Goal: Task Accomplishment & Management: Complete application form

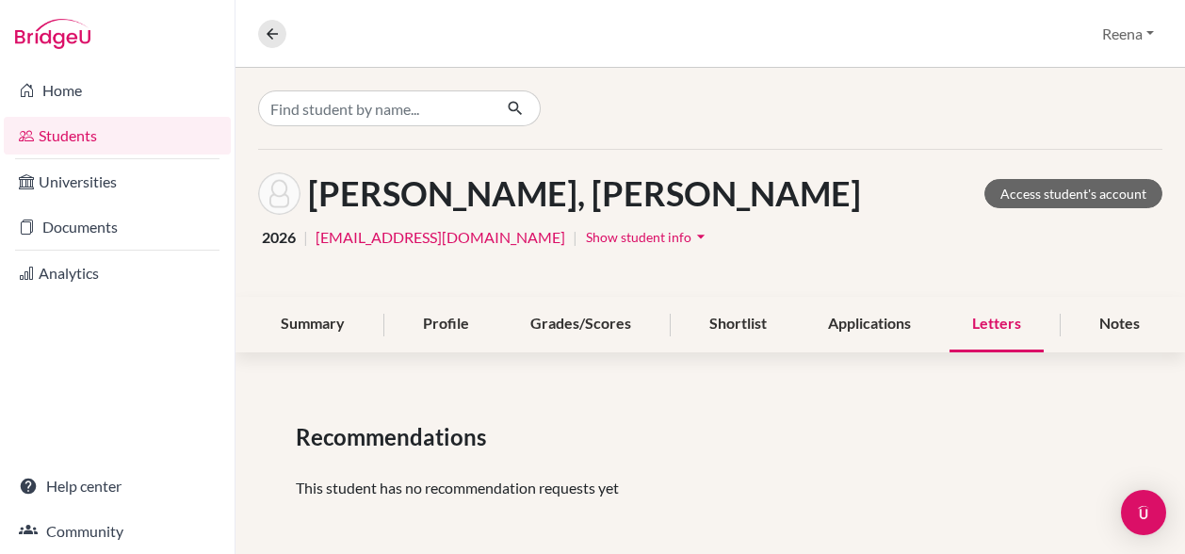
scroll to position [4, 0]
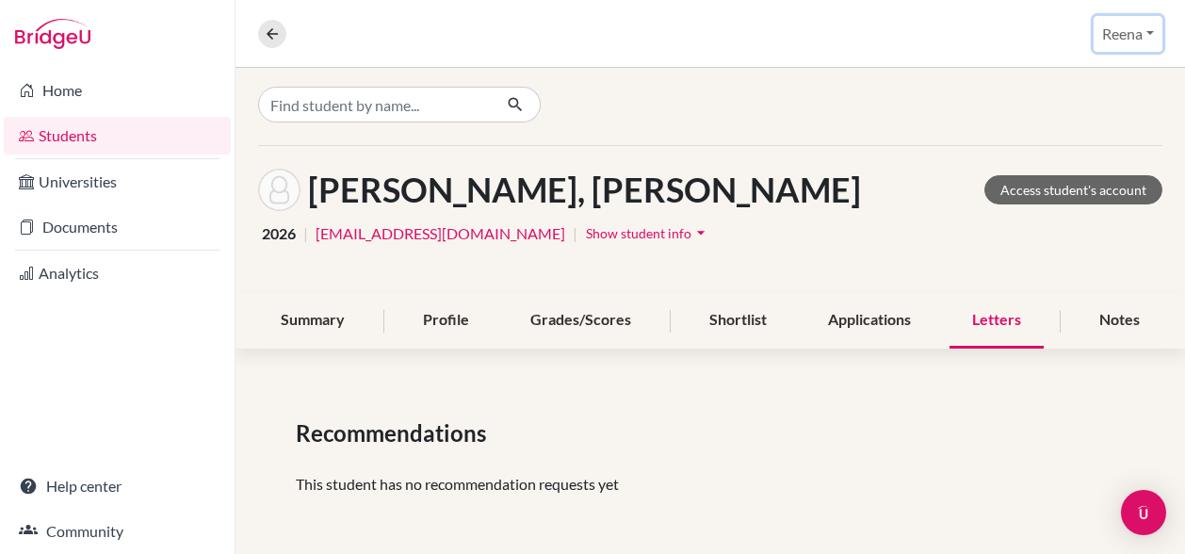
click at [1136, 37] on button "Reena" at bounding box center [1128, 34] width 69 height 36
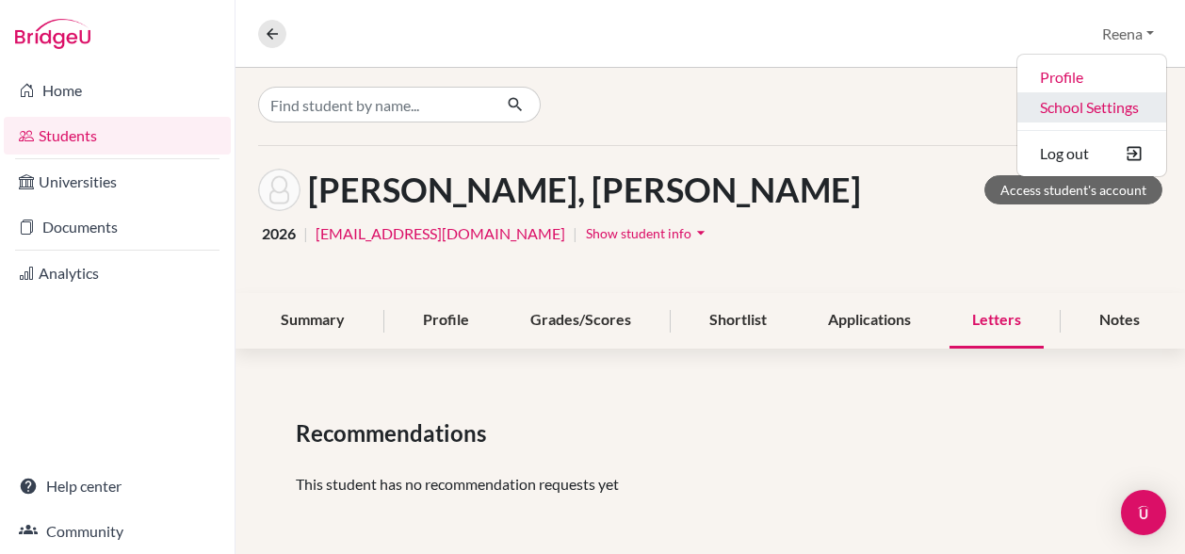
click at [1090, 113] on link "School Settings" at bounding box center [1092, 107] width 149 height 30
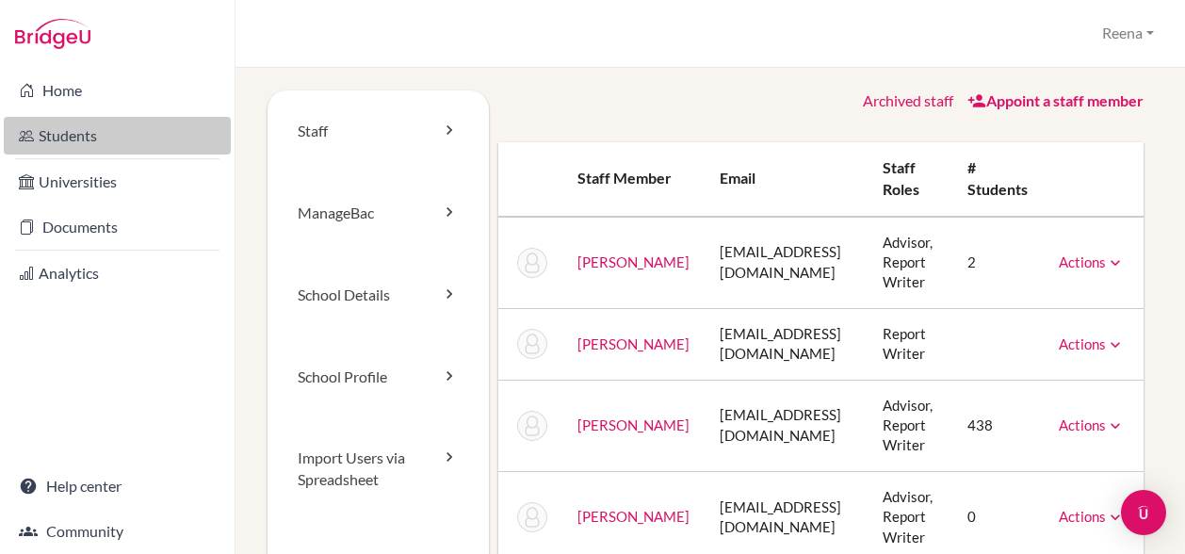
click at [92, 135] on link "Students" at bounding box center [117, 136] width 227 height 38
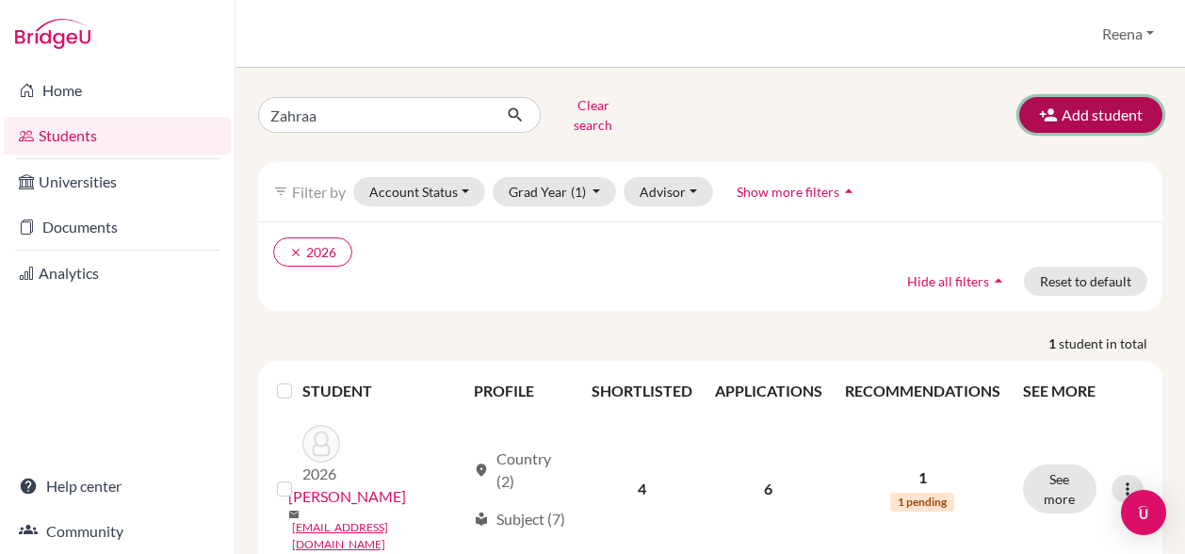
click at [1065, 117] on button "Add student" at bounding box center [1090, 115] width 143 height 36
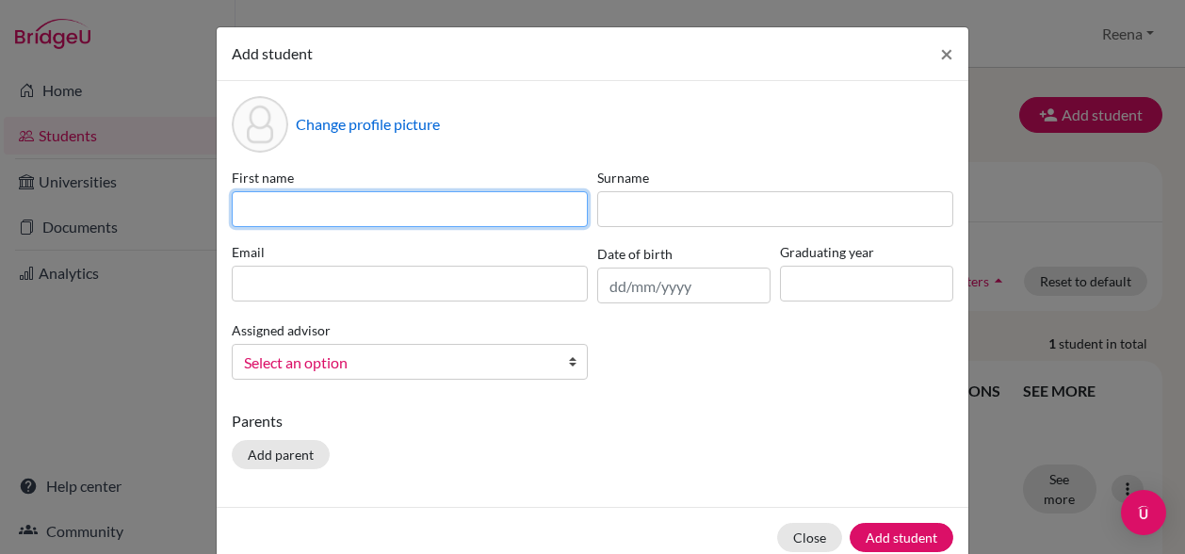
click at [337, 208] on input at bounding box center [410, 209] width 356 height 36
paste input "[PERSON_NAME]"
drag, startPoint x: 355, startPoint y: 207, endPoint x: 281, endPoint y: 203, distance: 74.6
click at [281, 203] on input "[PERSON_NAME]" at bounding box center [410, 209] width 356 height 36
type input "[PERSON_NAME]"
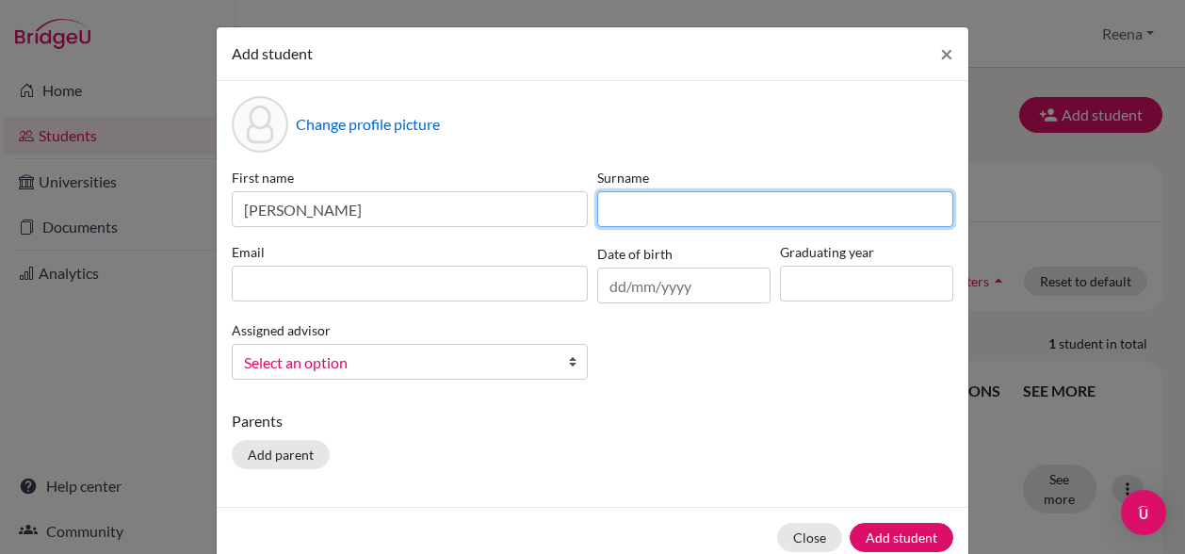
click at [657, 204] on input at bounding box center [775, 209] width 356 height 36
paste input "[PERSON_NAME]"
type input "[PERSON_NAME]"
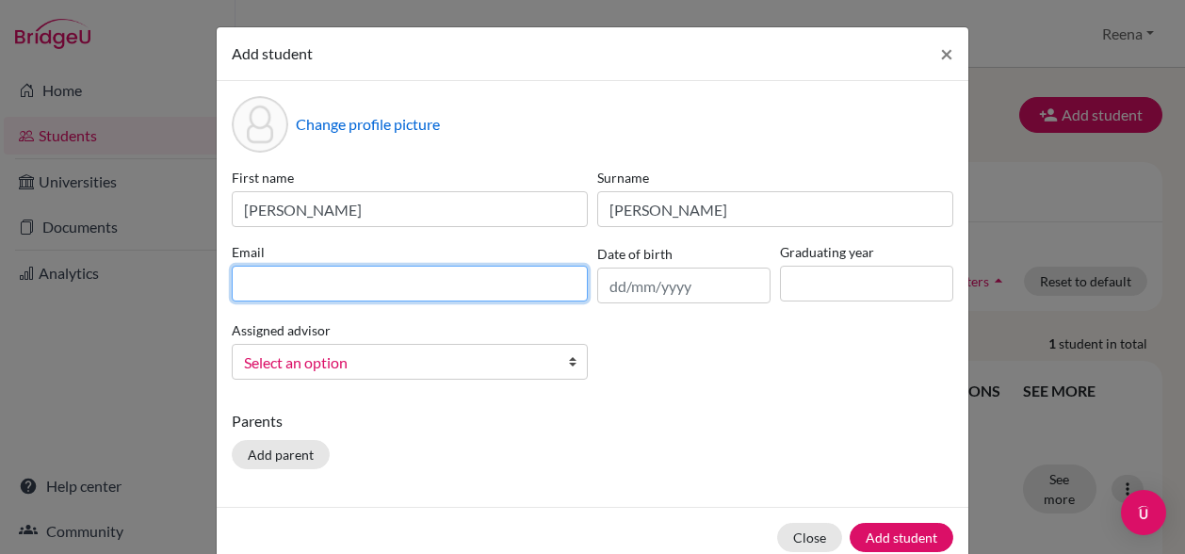
click at [318, 288] on input at bounding box center [410, 284] width 356 height 36
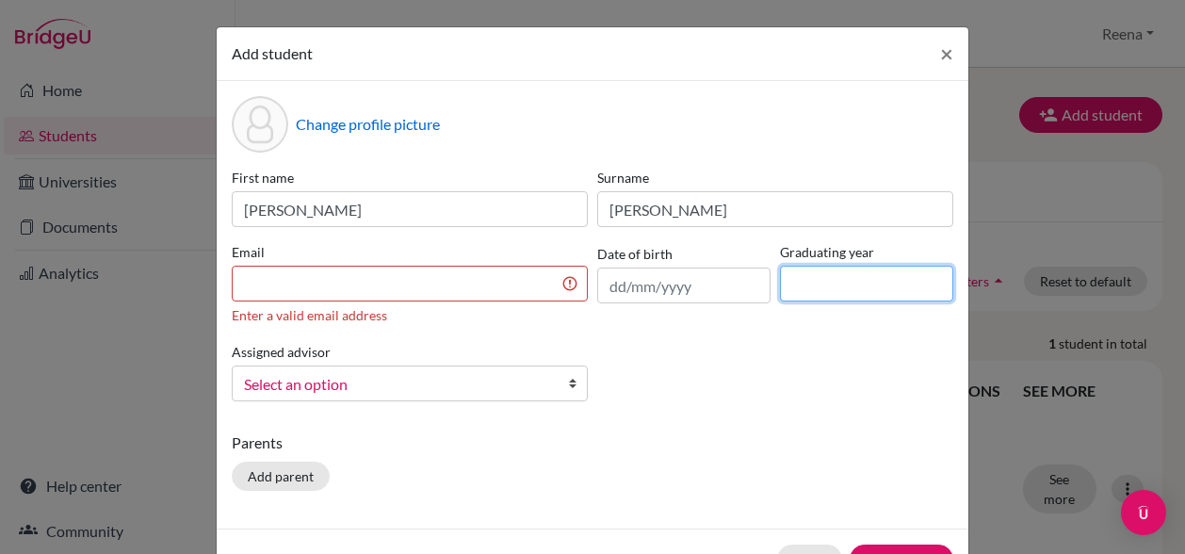
click at [844, 271] on input at bounding box center [866, 284] width 173 height 36
type input "2027"
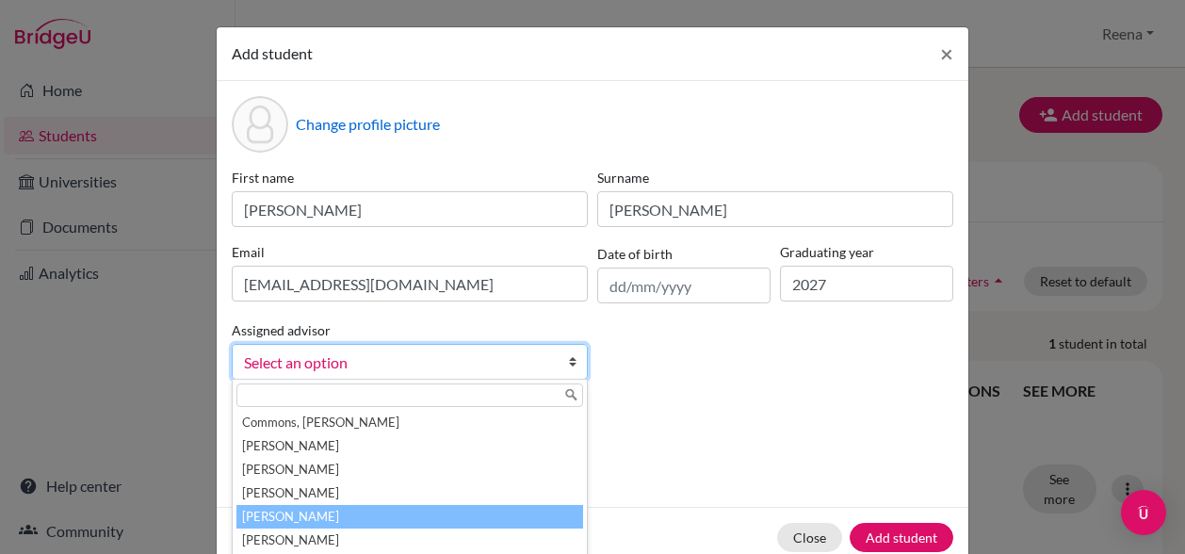
click at [380, 515] on li "[PERSON_NAME]" at bounding box center [409, 517] width 347 height 24
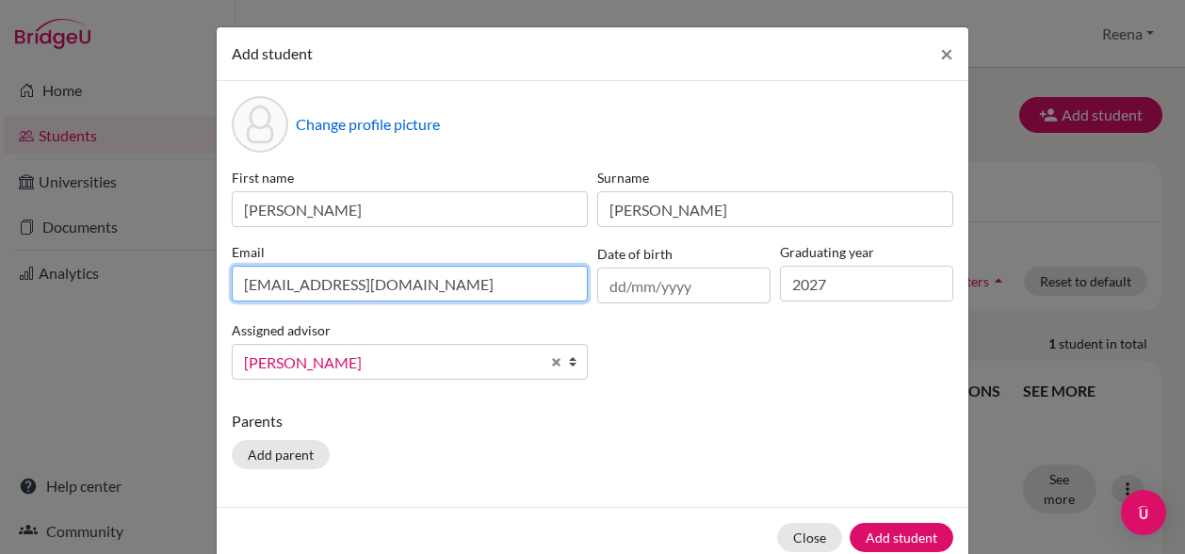
click at [460, 285] on input "[EMAIL_ADDRESS][DOMAIN_NAME]" at bounding box center [410, 284] width 356 height 36
click at [656, 385] on div "First name [PERSON_NAME] Surname [PERSON_NAME] Email [EMAIL_ADDRESS][DOMAIN_NAM…" at bounding box center [592, 281] width 731 height 227
click at [464, 281] on input "[EMAIL_ADDRESS][DOMAIN_NAME]" at bounding box center [410, 284] width 356 height 36
type input "d"
paste input "[EMAIL_ADDRESS][DOMAIN_NAME]"
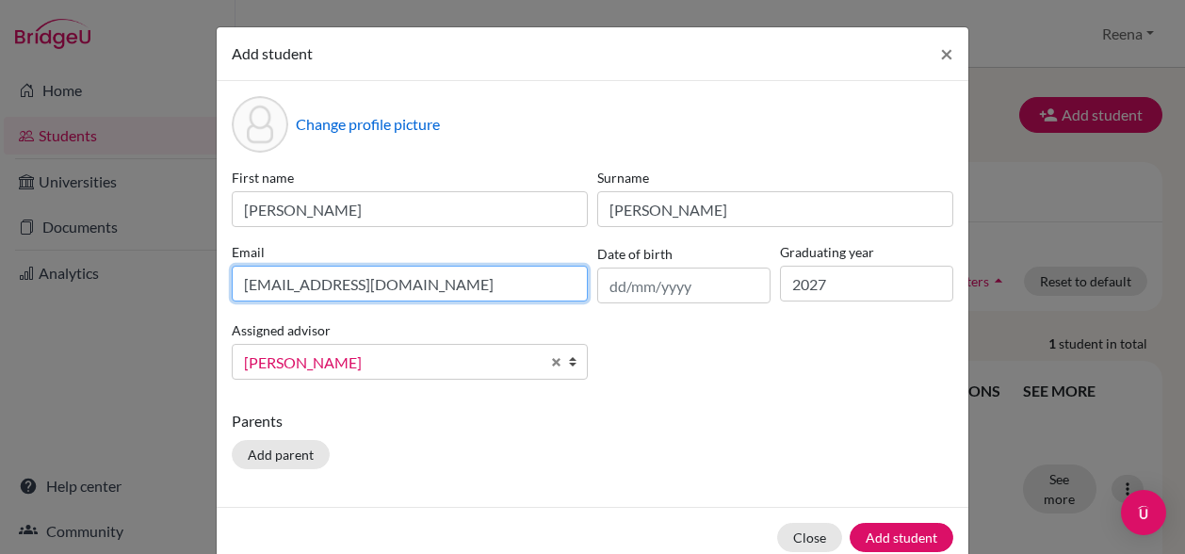
type input "[EMAIL_ADDRESS][DOMAIN_NAME]"
click at [482, 419] on p "Parents" at bounding box center [593, 421] width 722 height 23
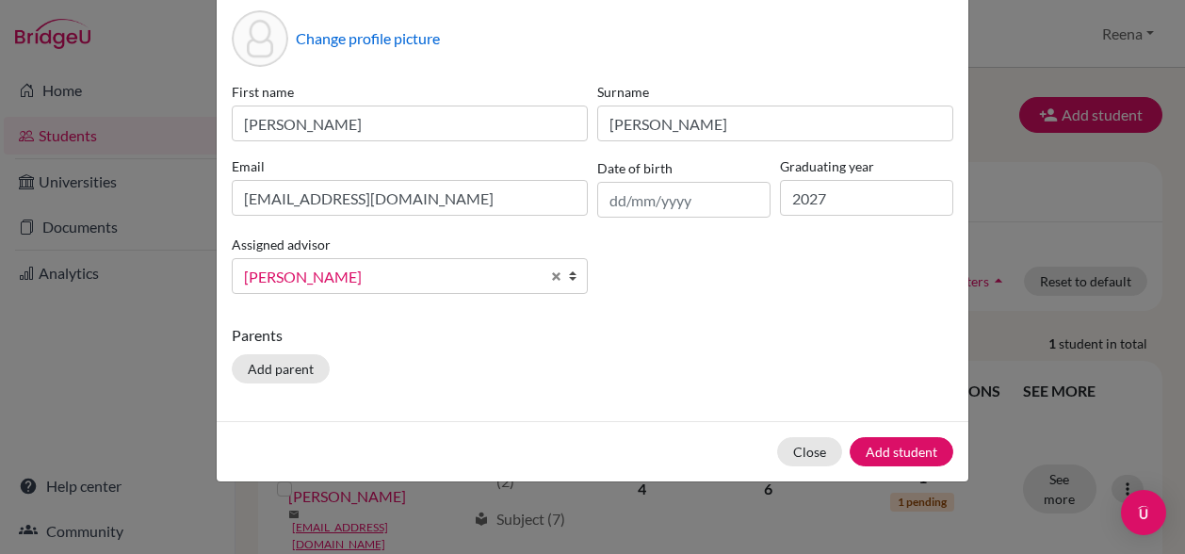
scroll to position [53, 0]
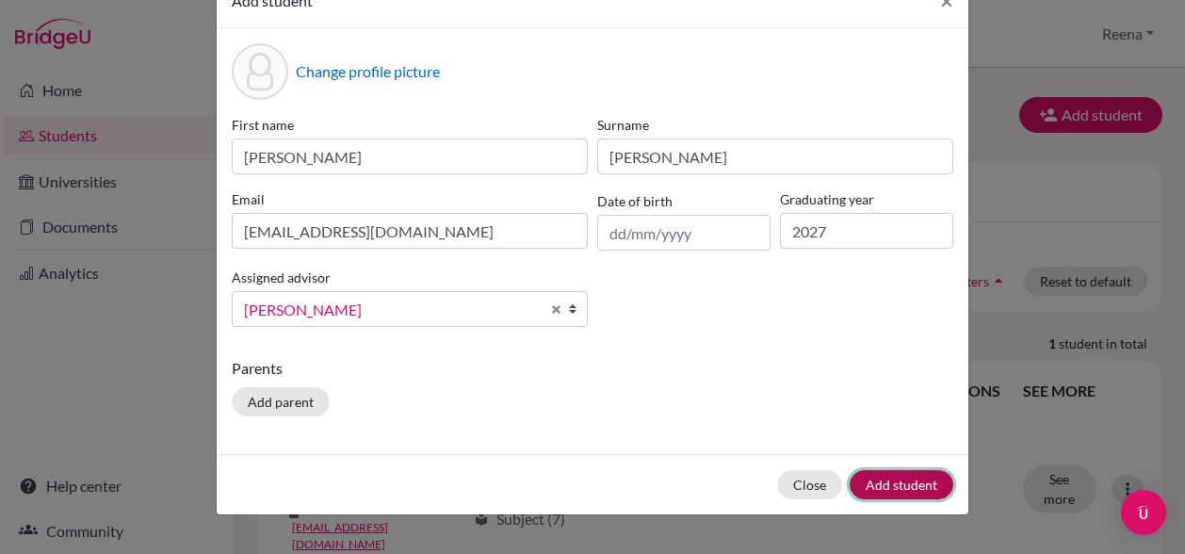
click at [872, 483] on button "Add student" at bounding box center [902, 484] width 104 height 29
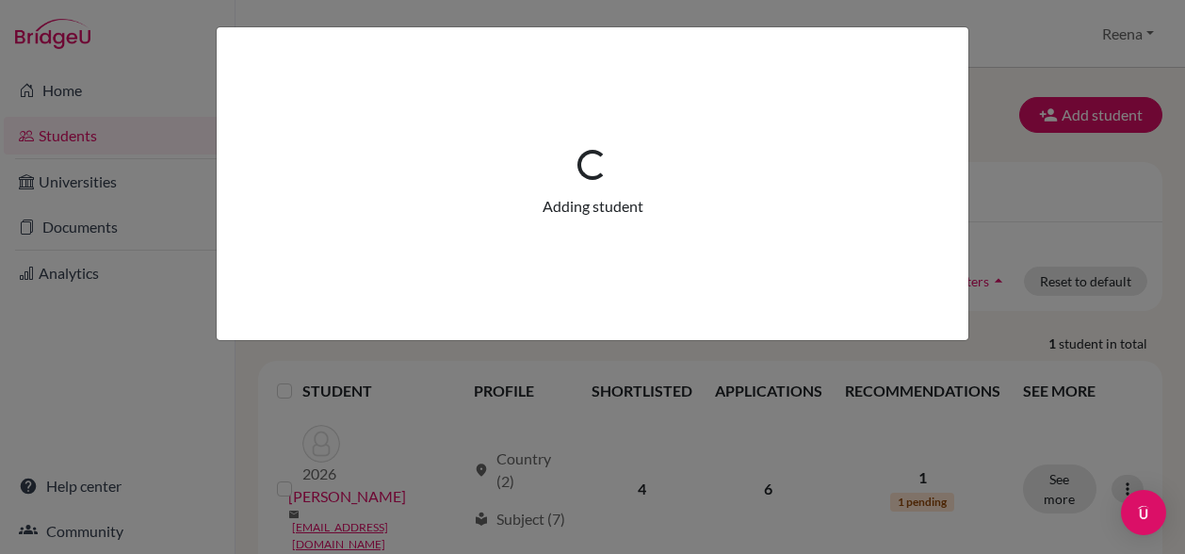
scroll to position [0, 0]
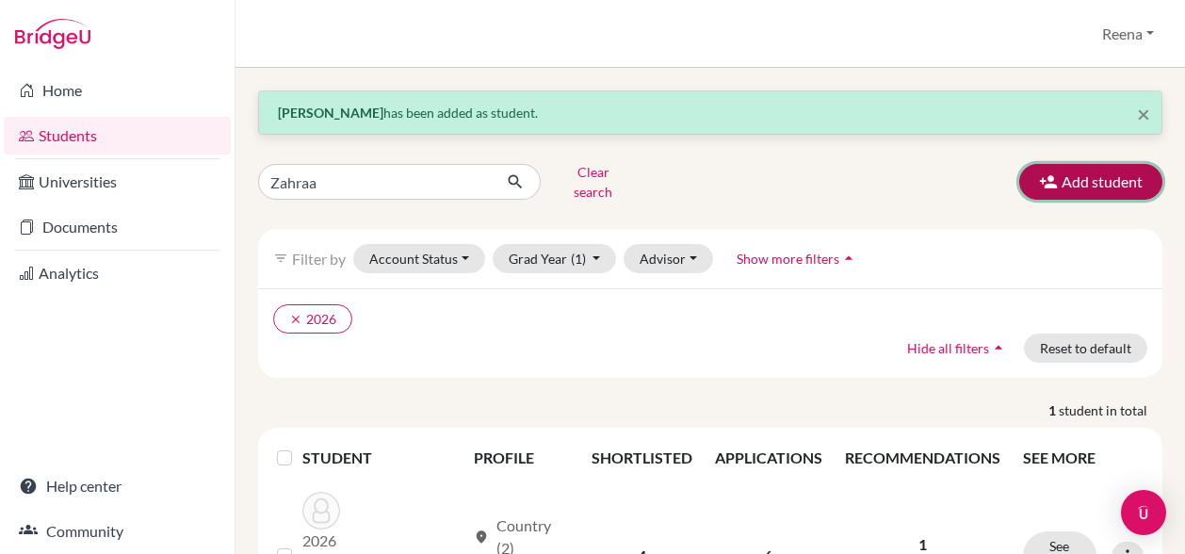
click at [1064, 175] on button "Add student" at bounding box center [1090, 182] width 143 height 36
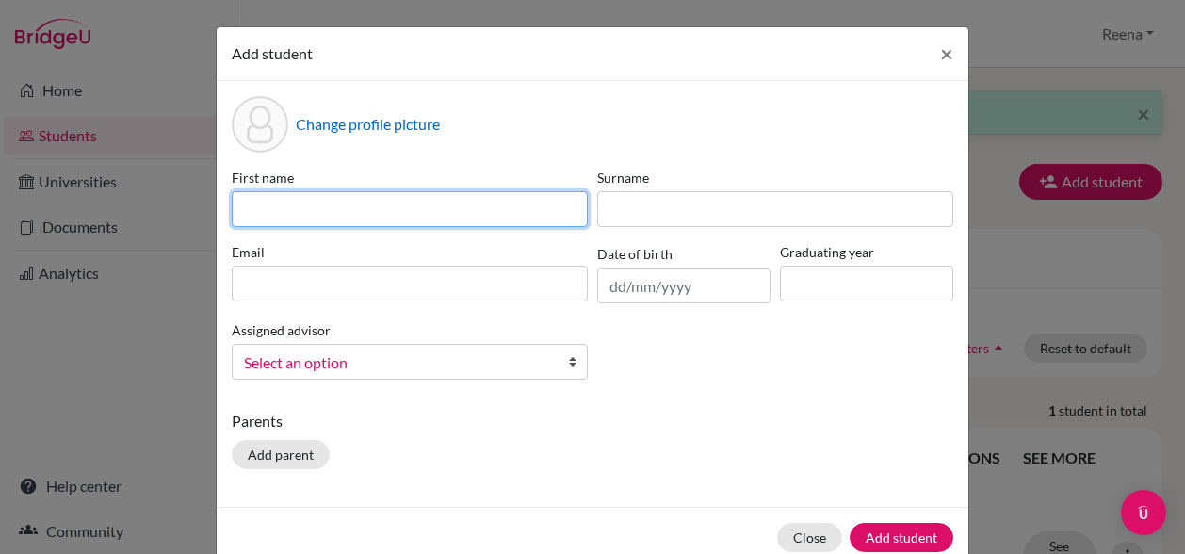
click at [454, 210] on input at bounding box center [410, 209] width 356 height 36
paste input "[PERSON_NAME] [PERSON_NAME]"
drag, startPoint x: 381, startPoint y: 205, endPoint x: 269, endPoint y: 205, distance: 111.2
click at [269, 205] on input "[PERSON_NAME] [PERSON_NAME]" at bounding box center [410, 209] width 356 height 36
type input "[PERSON_NAME]"
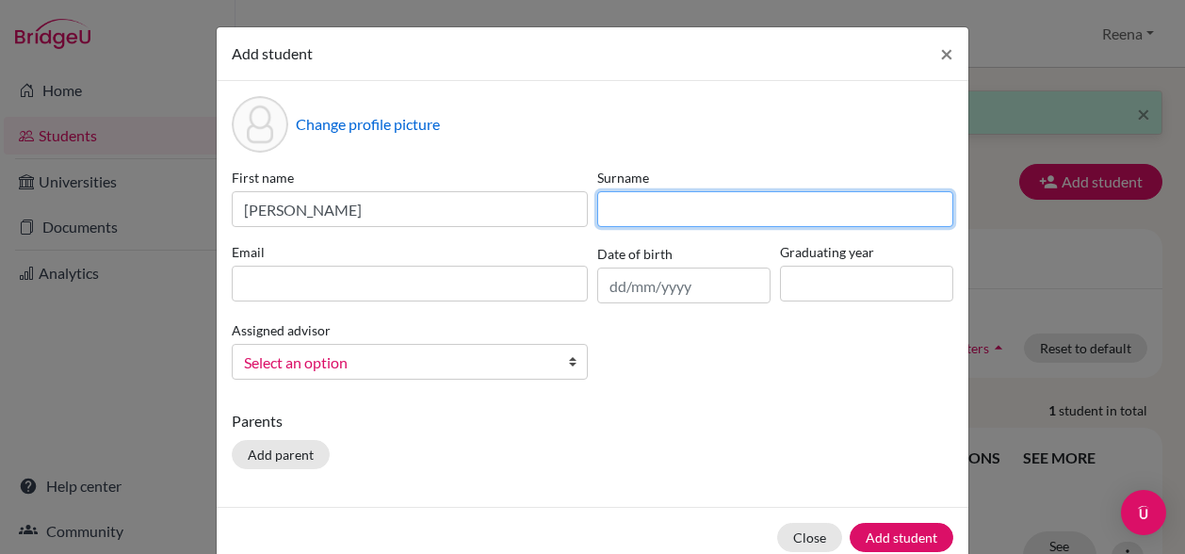
click at [629, 200] on input at bounding box center [775, 209] width 356 height 36
paste input "[PERSON_NAME]"
type input "[PERSON_NAME]"
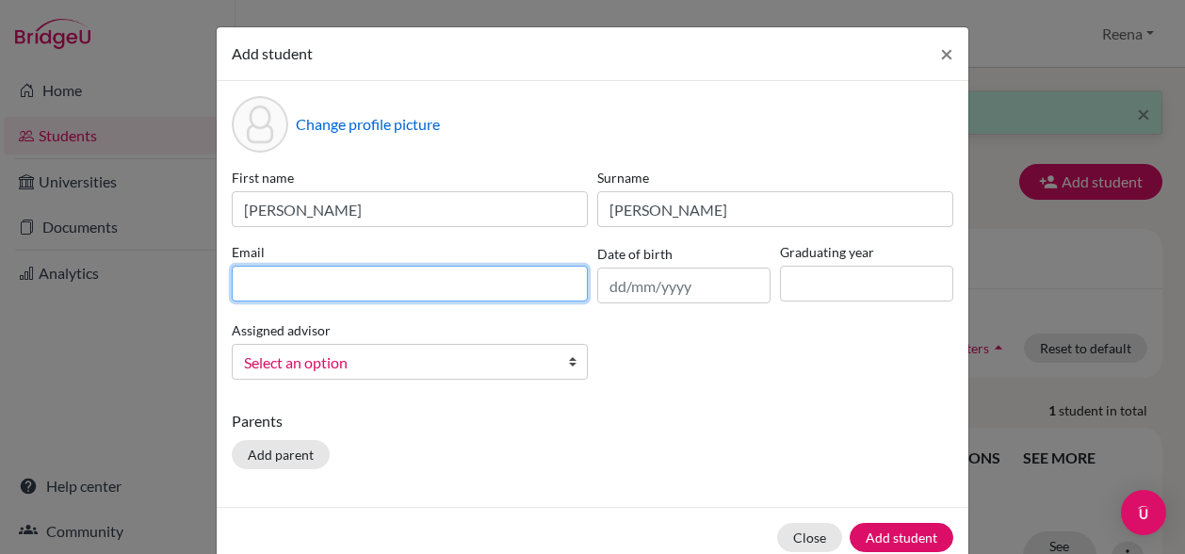
click at [264, 287] on input at bounding box center [410, 284] width 356 height 36
paste input "[EMAIL_ADDRESS][DOMAIN_NAME]"
type input "[EMAIL_ADDRESS][DOMAIN_NAME]"
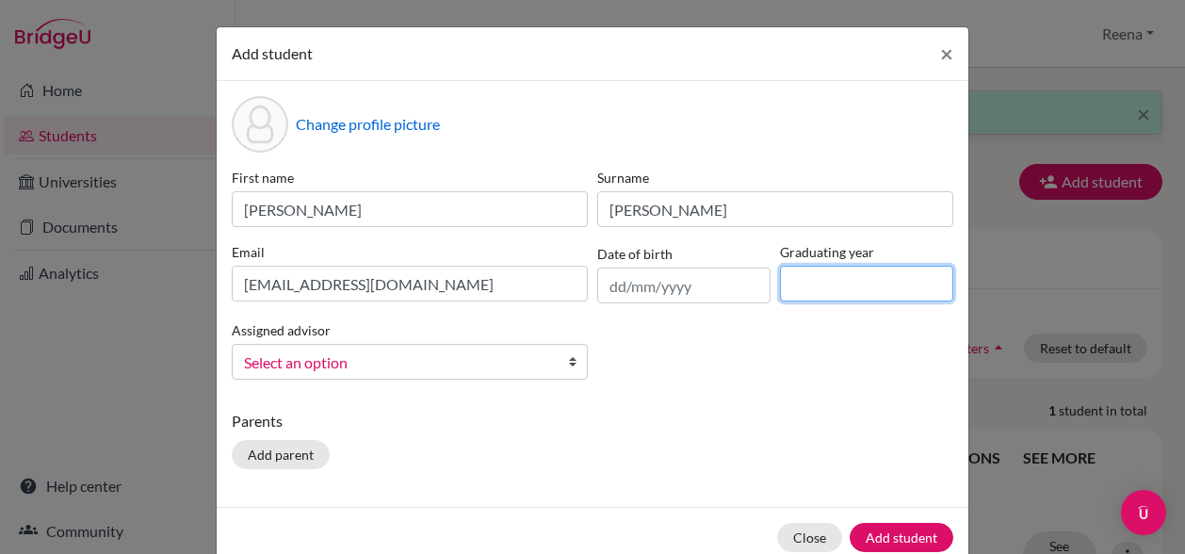
click at [825, 269] on input at bounding box center [866, 284] width 173 height 36
type input "2027"
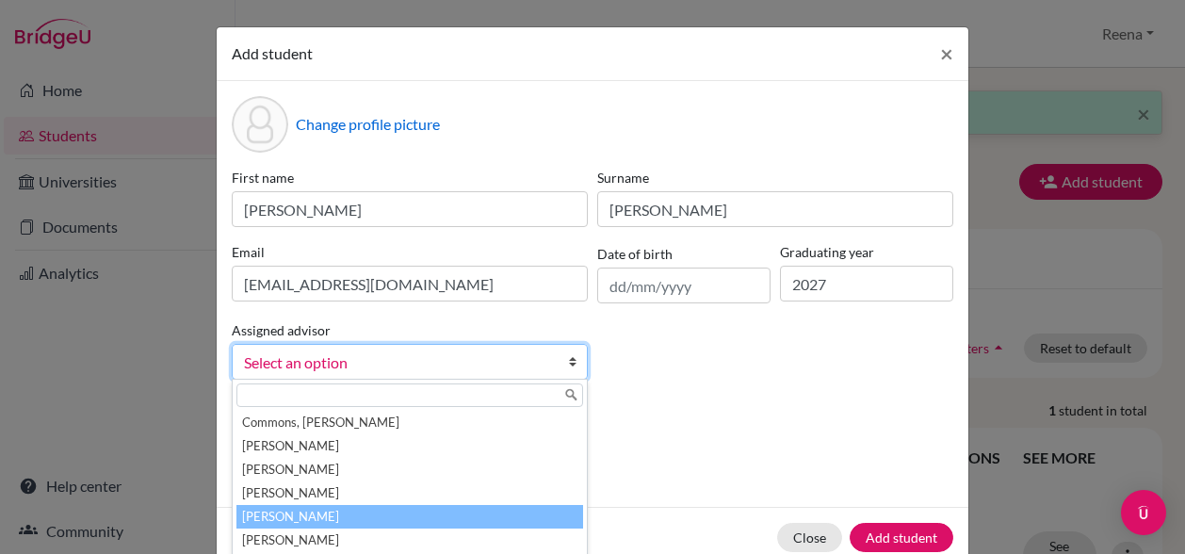
click at [407, 515] on li "[PERSON_NAME]" at bounding box center [409, 517] width 347 height 24
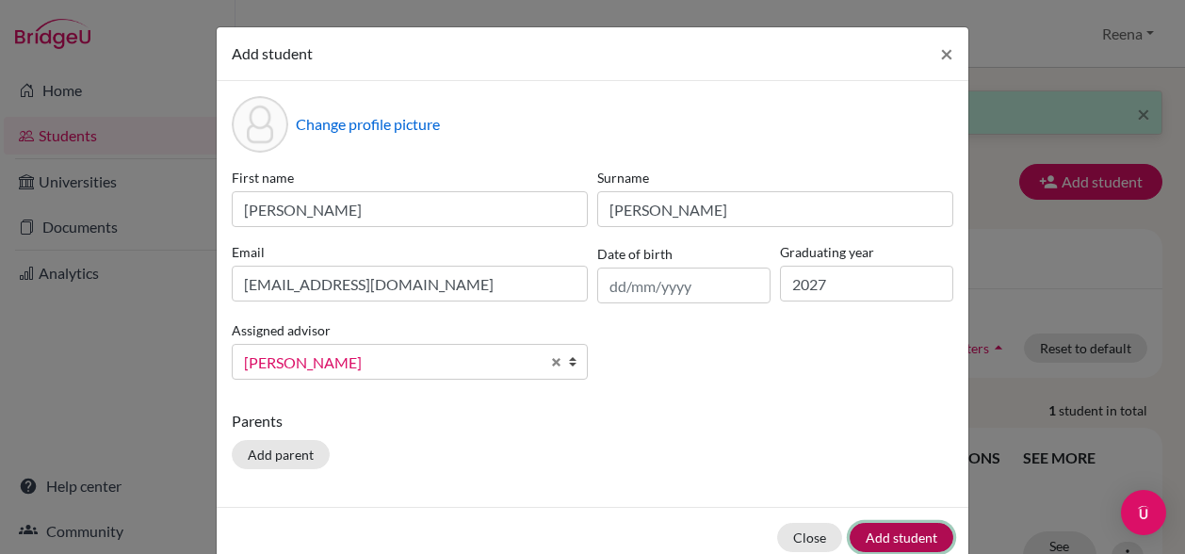
click at [870, 528] on button "Add student" at bounding box center [902, 537] width 104 height 29
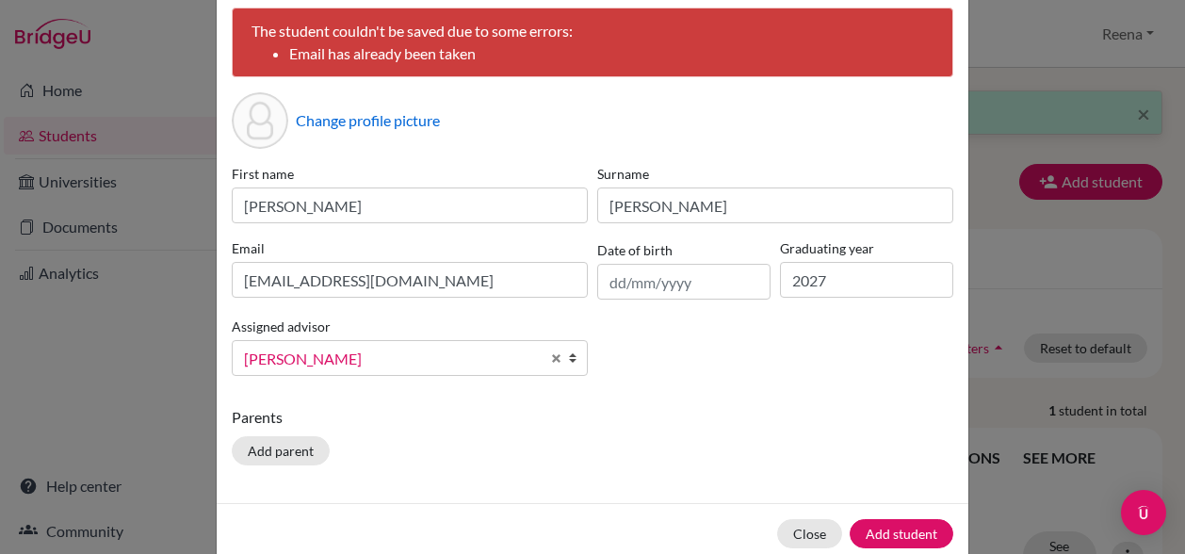
scroll to position [88, 0]
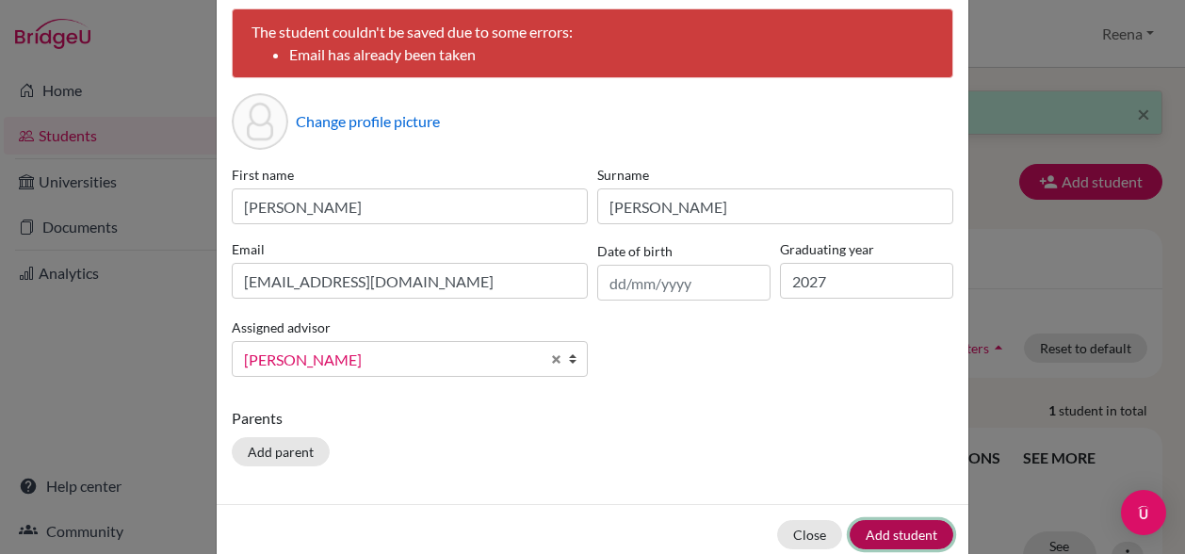
click at [892, 534] on button "Add student" at bounding box center [902, 534] width 104 height 29
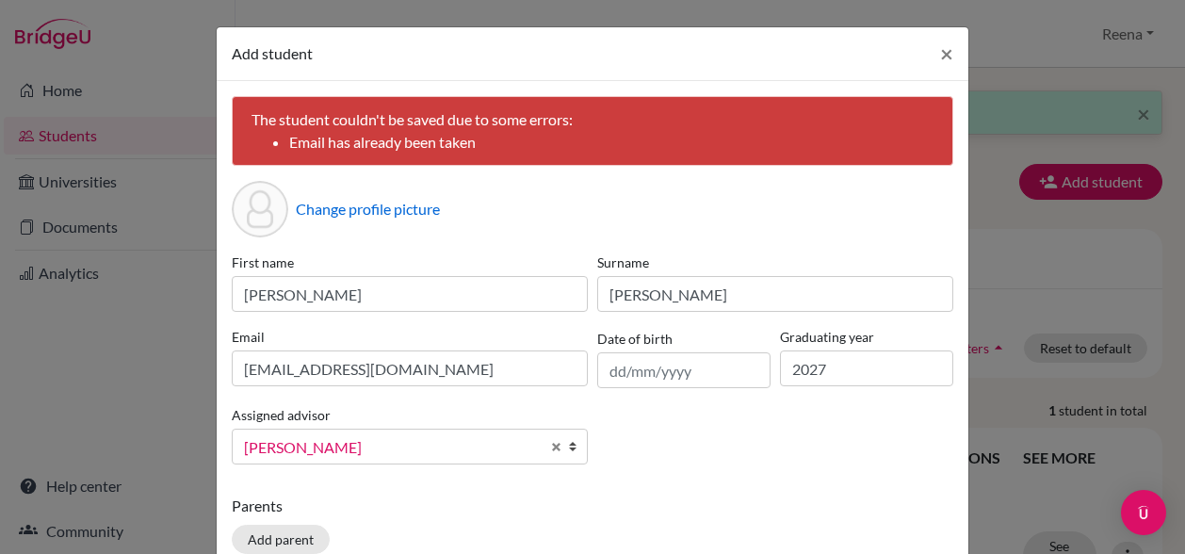
scroll to position [122, 0]
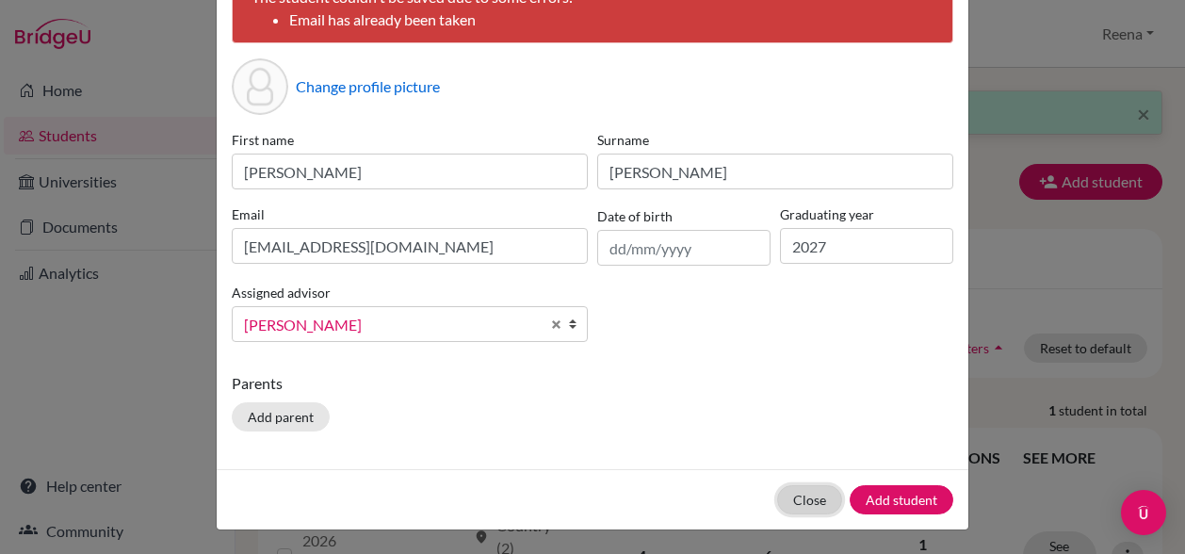
click at [820, 504] on button "Close" at bounding box center [809, 499] width 65 height 29
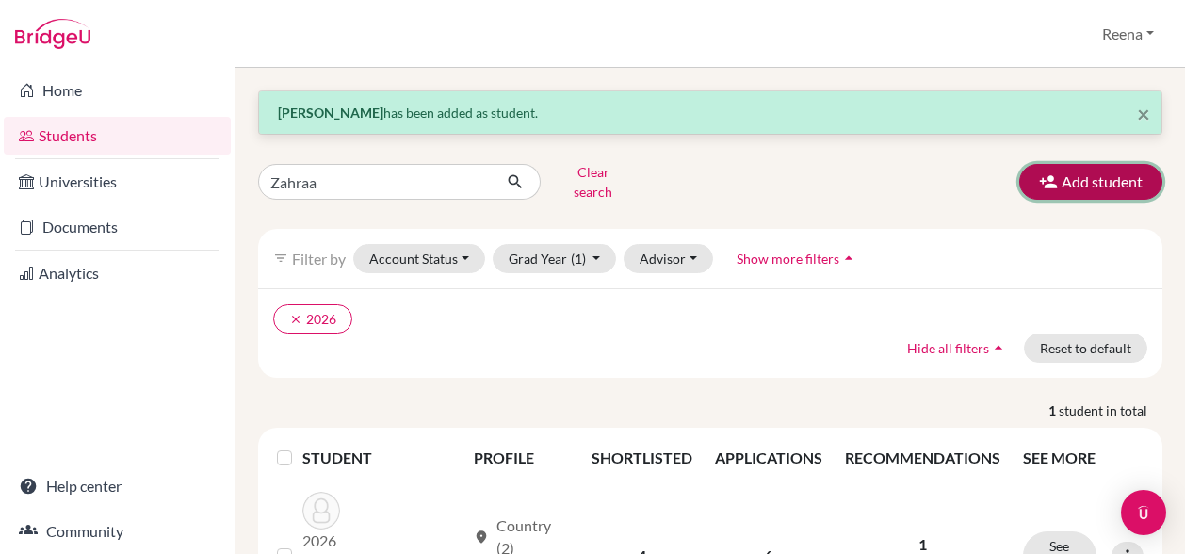
click at [1067, 180] on button "Add student" at bounding box center [1090, 182] width 143 height 36
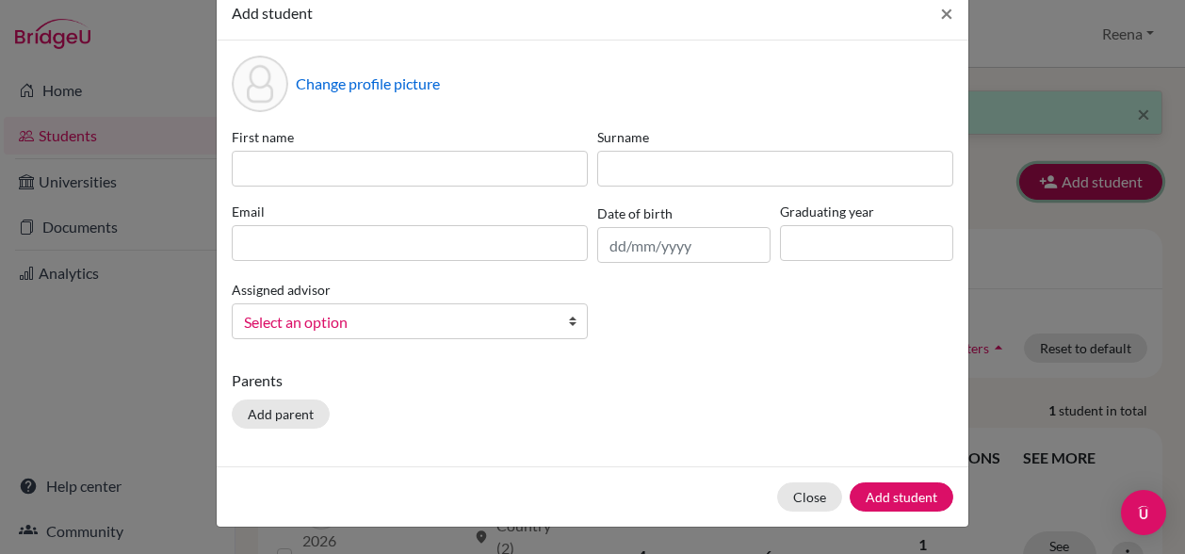
scroll to position [0, 0]
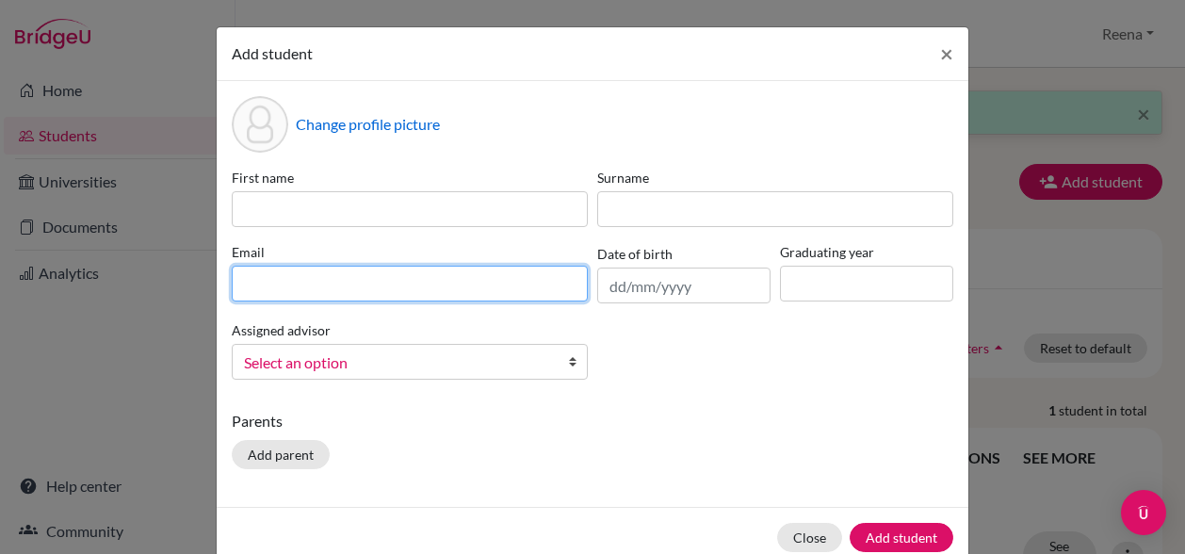
click at [277, 285] on input at bounding box center [410, 284] width 356 height 36
paste input "[EMAIL_ADDRESS][DOMAIN_NAME]"
type input "[EMAIL_ADDRESS][DOMAIN_NAME]"
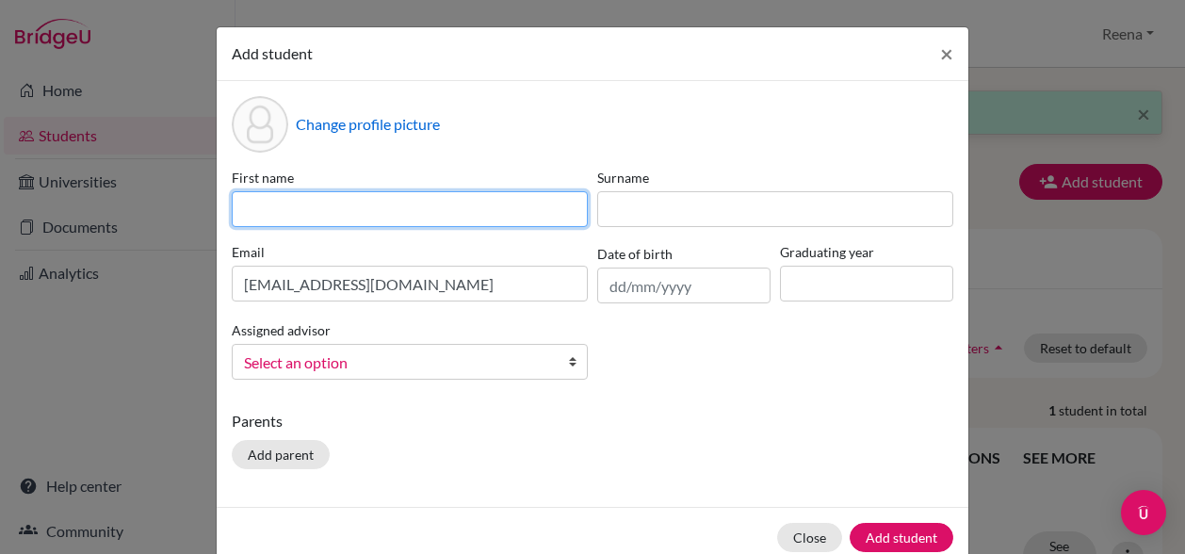
click at [285, 200] on input at bounding box center [410, 209] width 356 height 36
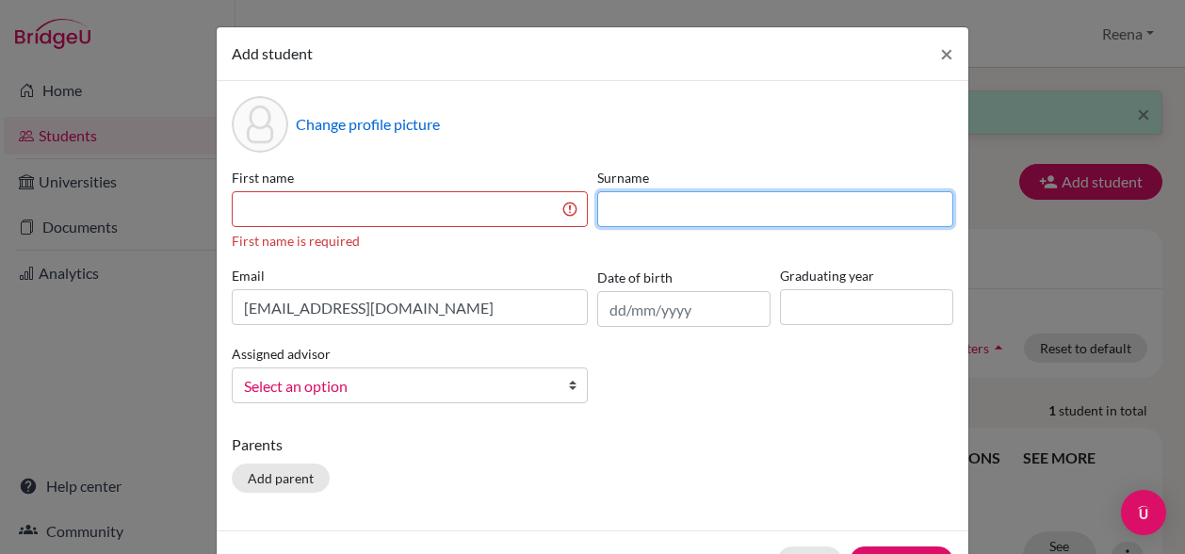
click at [606, 201] on input at bounding box center [775, 209] width 356 height 36
type input "Siddiqui"
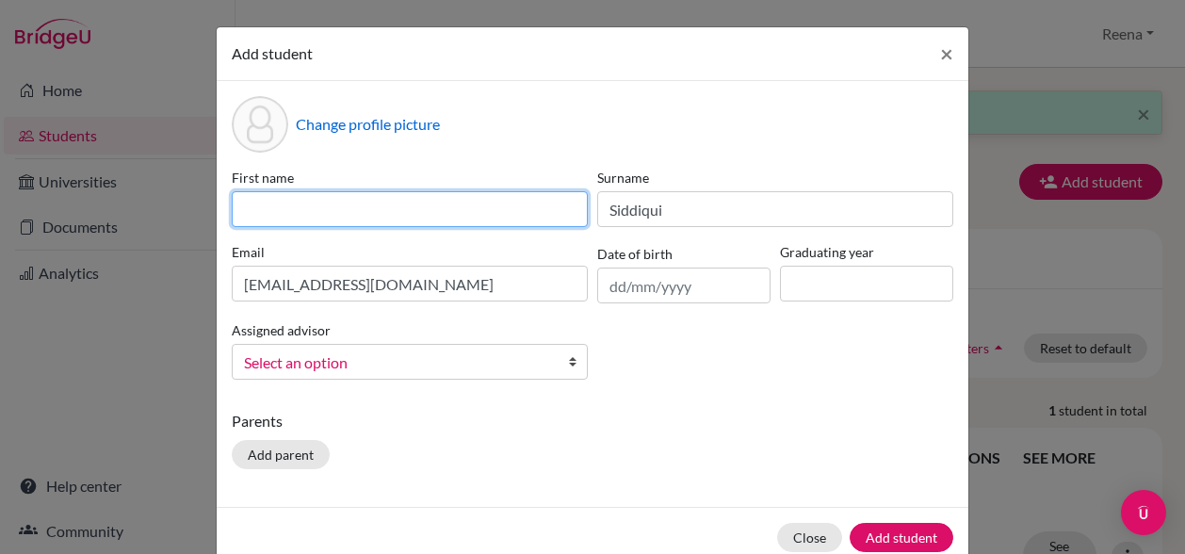
click at [513, 213] on input at bounding box center [410, 209] width 356 height 36
type input "Rida"
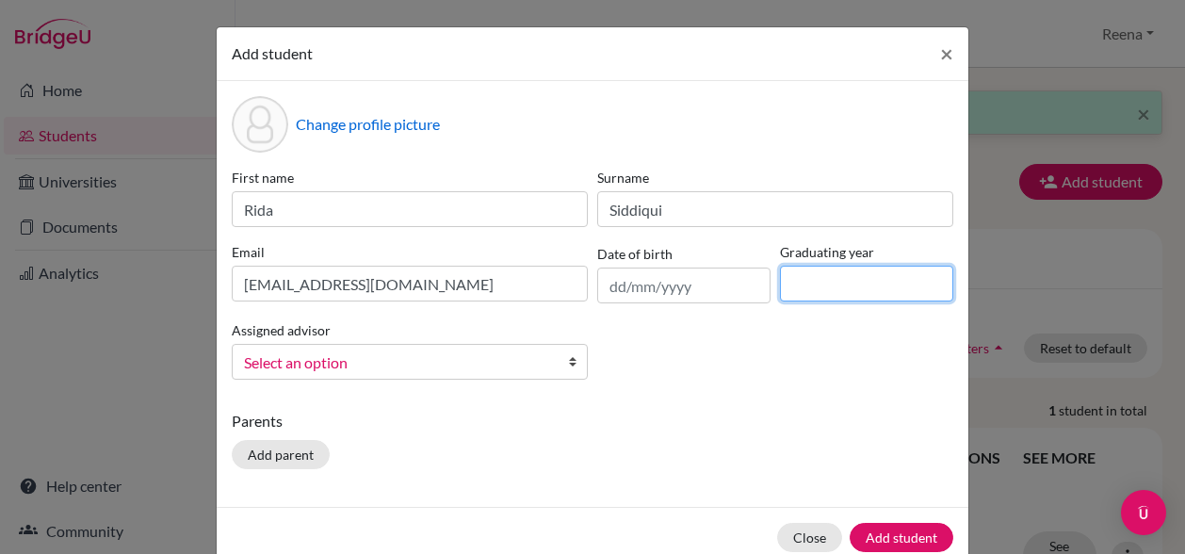
click at [809, 281] on input at bounding box center [866, 284] width 173 height 36
type input "2027"
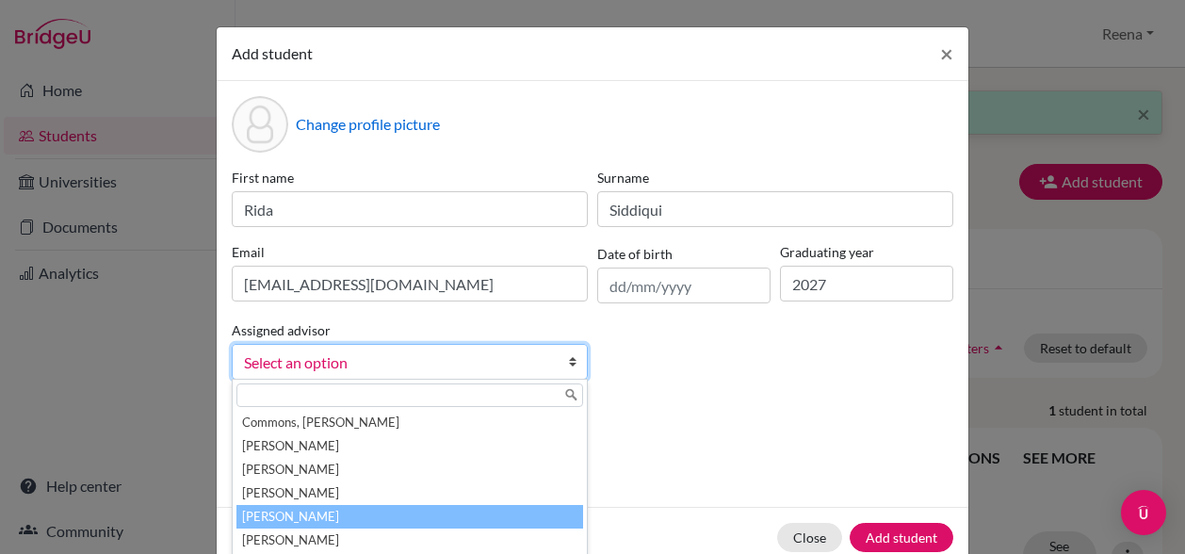
click at [353, 513] on li "[PERSON_NAME]" at bounding box center [409, 517] width 347 height 24
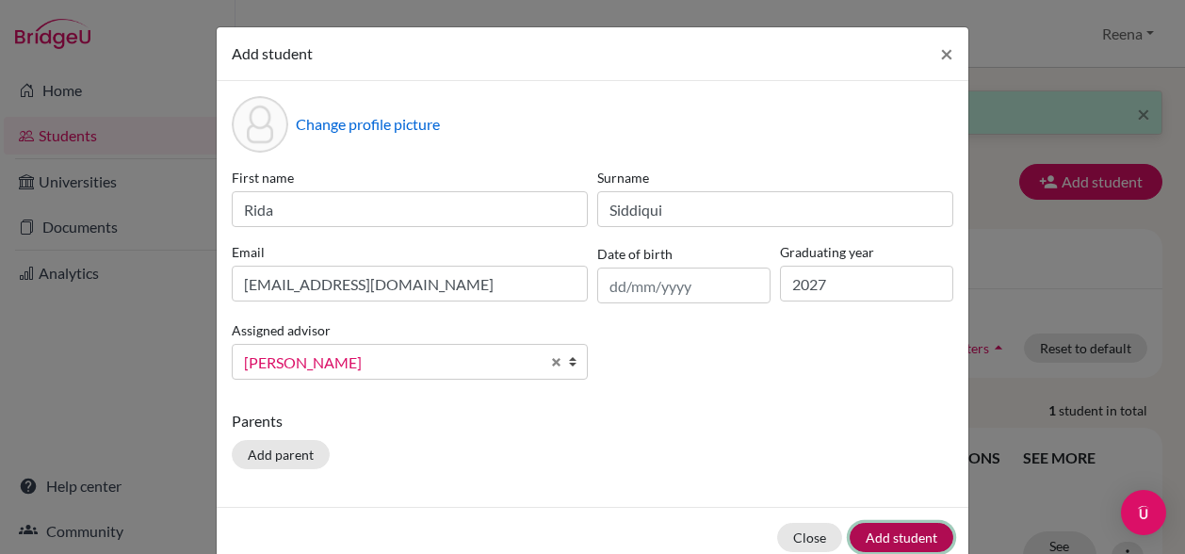
click at [914, 536] on button "Add student" at bounding box center [902, 537] width 104 height 29
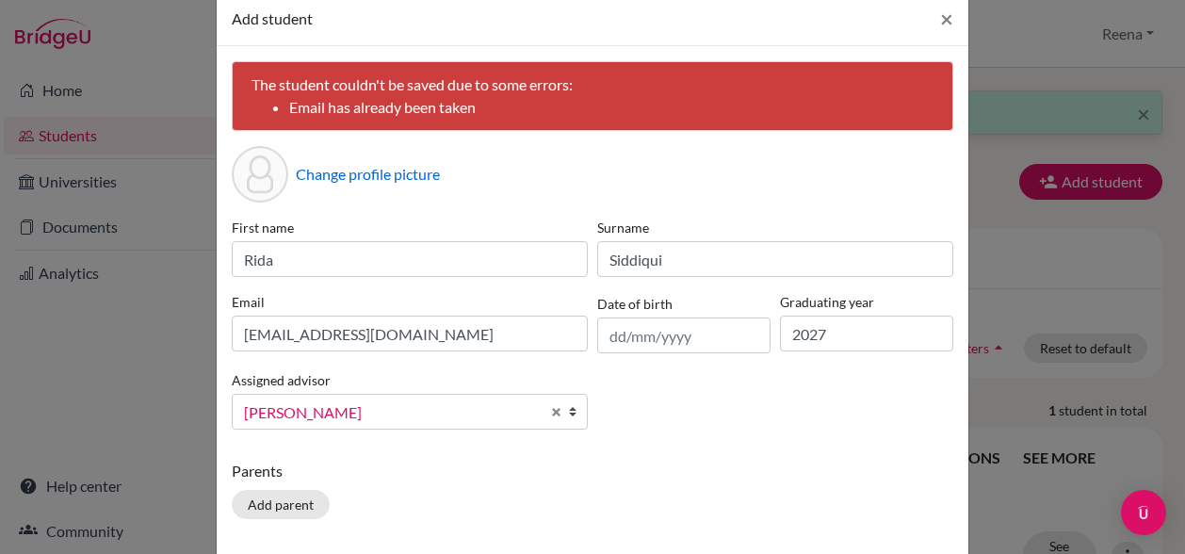
scroll to position [36, 0]
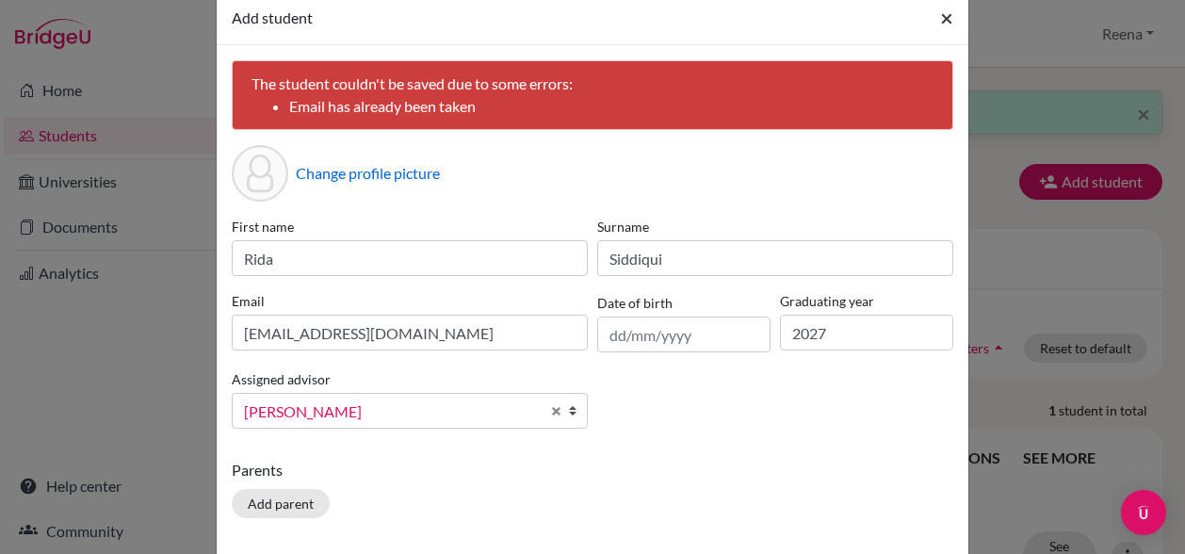
click at [940, 17] on span "×" at bounding box center [946, 17] width 13 height 27
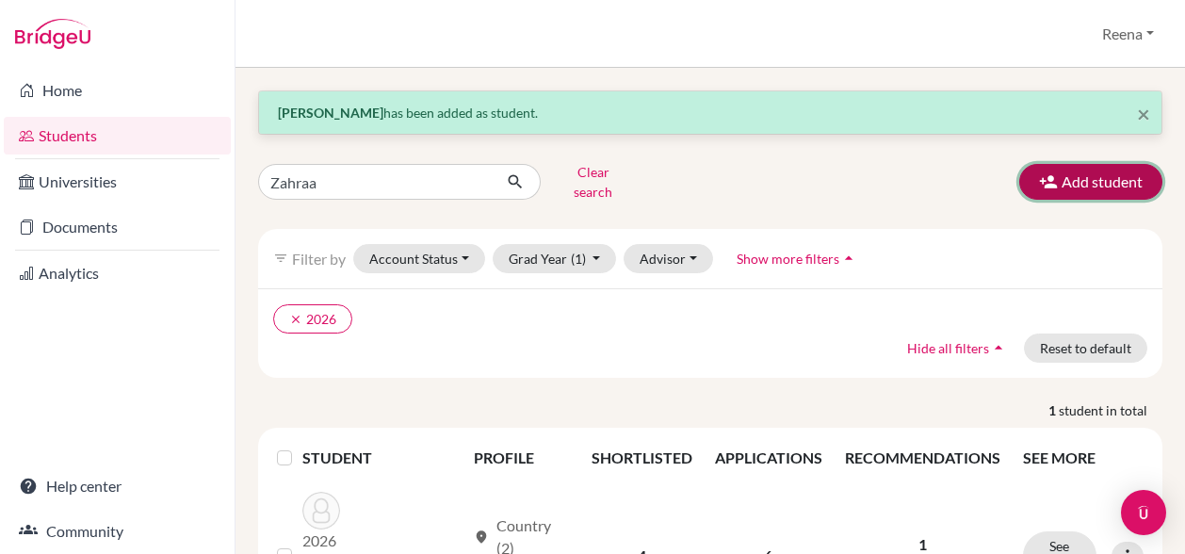
click at [1052, 169] on button "Add student" at bounding box center [1090, 182] width 143 height 36
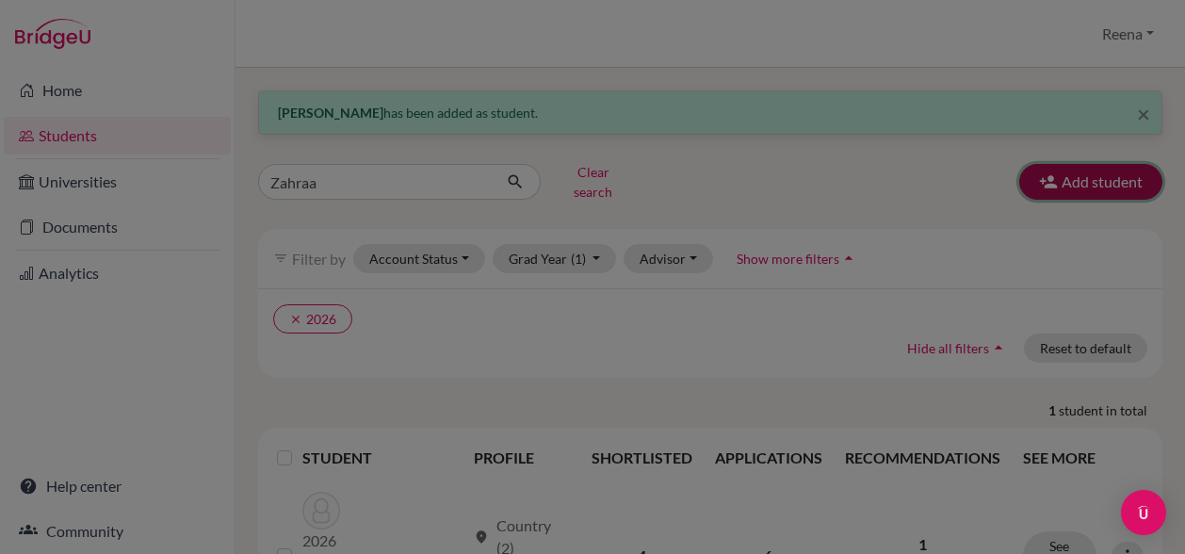
scroll to position [0, 0]
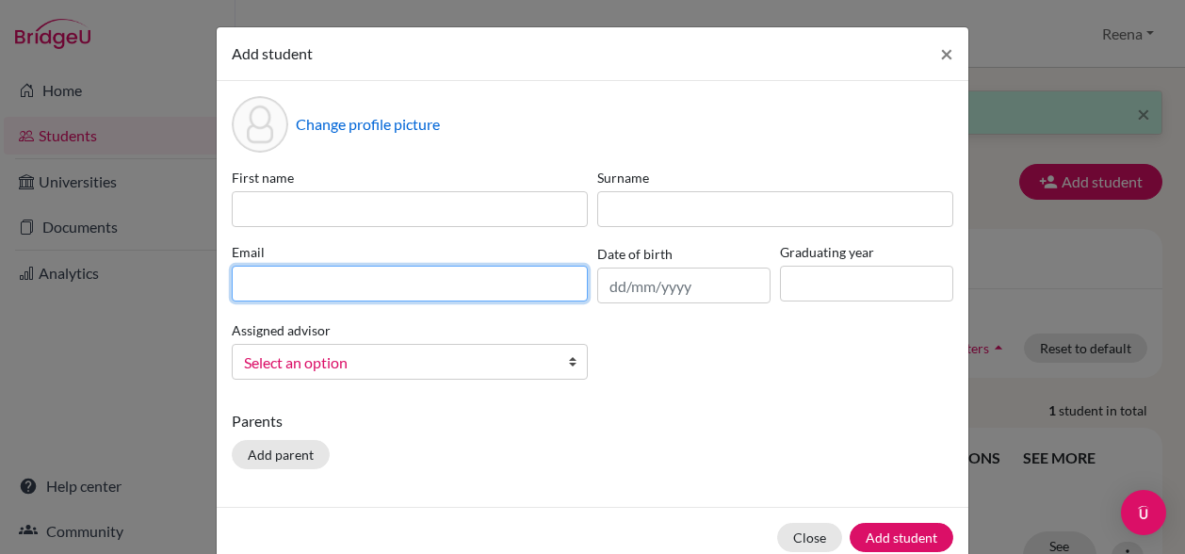
click at [316, 277] on input at bounding box center [410, 284] width 356 height 36
paste input "[EMAIL_ADDRESS][DOMAIN_NAME]"
type input "[EMAIL_ADDRESS][DOMAIN_NAME]"
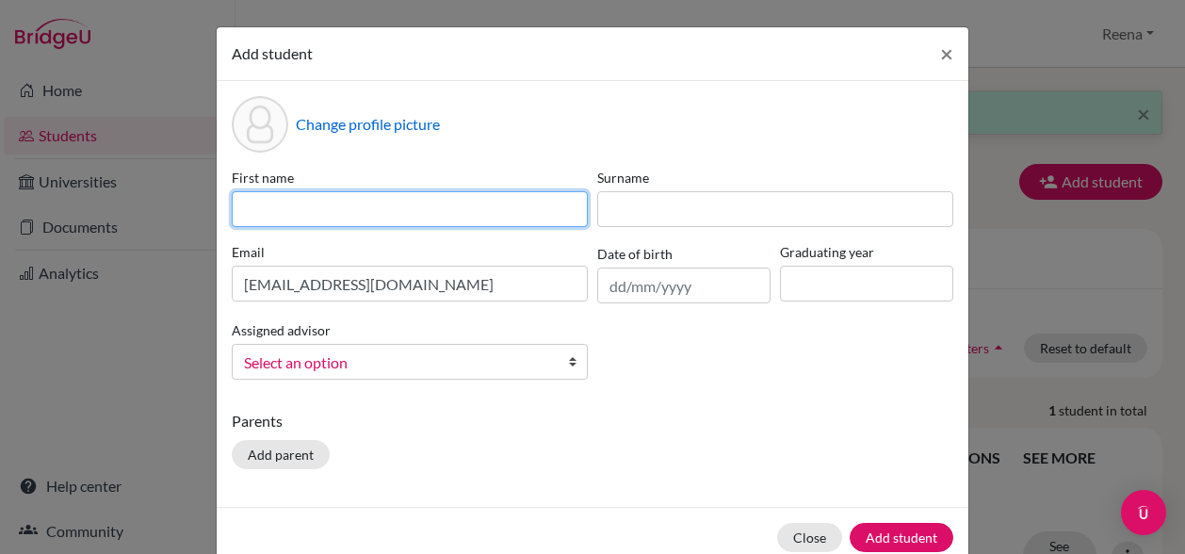
click at [301, 201] on input at bounding box center [410, 209] width 356 height 36
type input "[PERSON_NAME]"
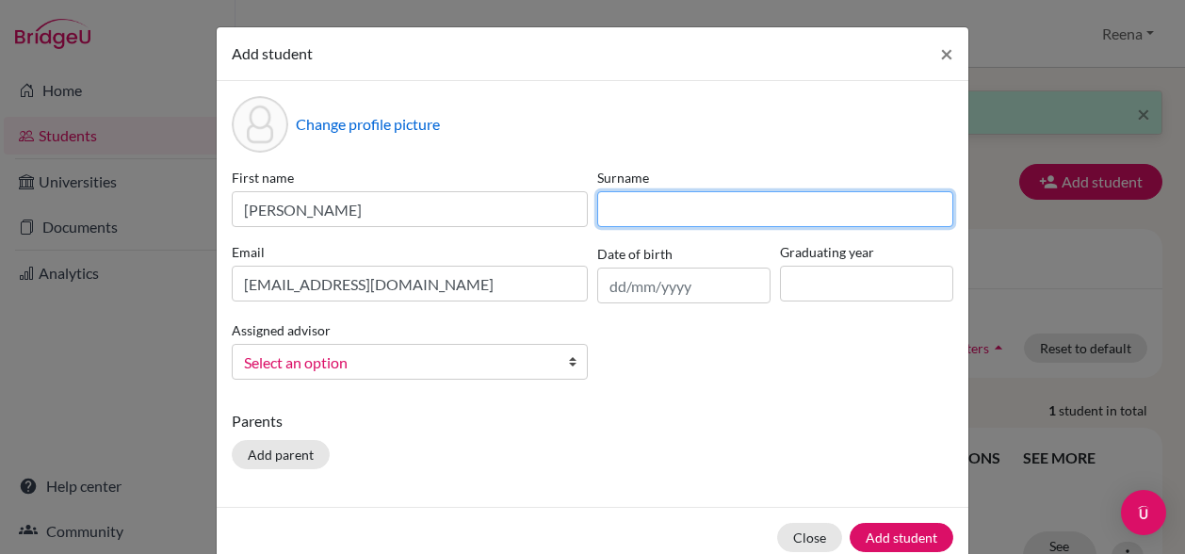
click at [604, 205] on input at bounding box center [775, 209] width 356 height 36
type input "Faaz"
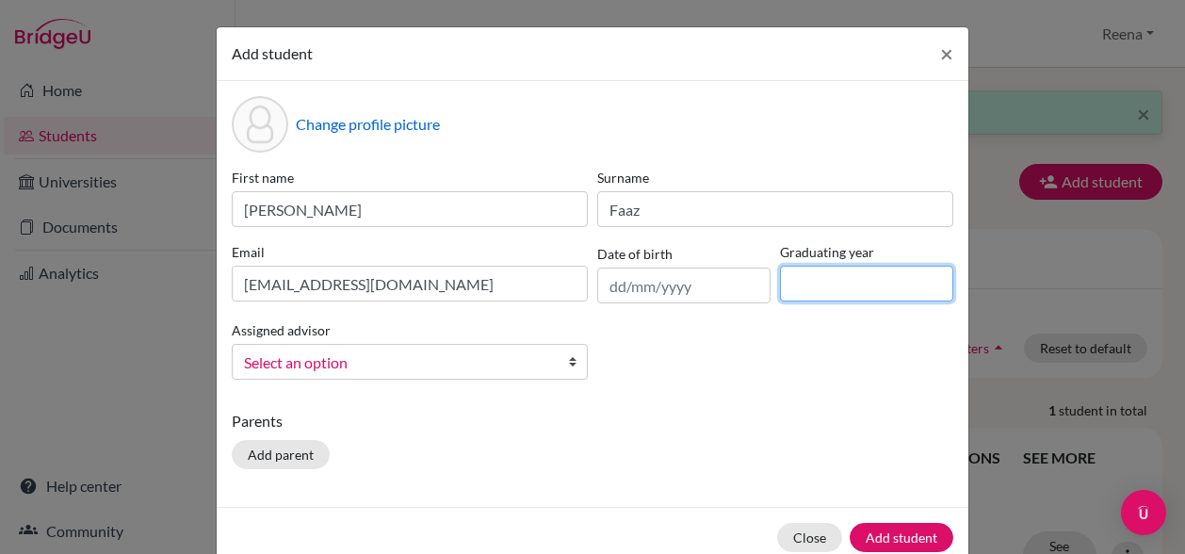
click at [831, 296] on input at bounding box center [866, 284] width 173 height 36
type input "2027"
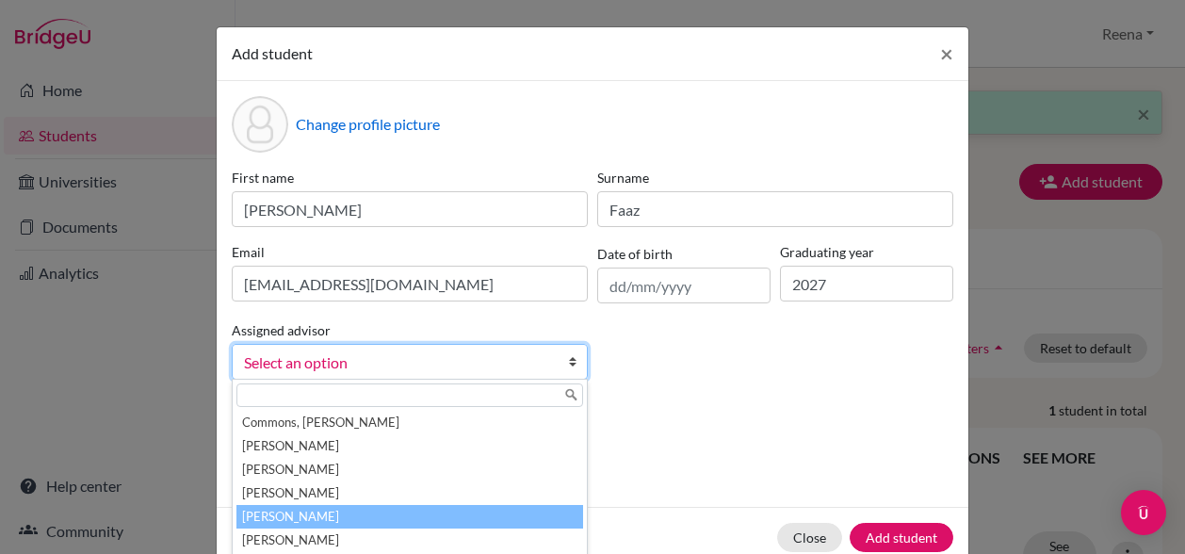
click at [347, 510] on li "[PERSON_NAME]" at bounding box center [409, 517] width 347 height 24
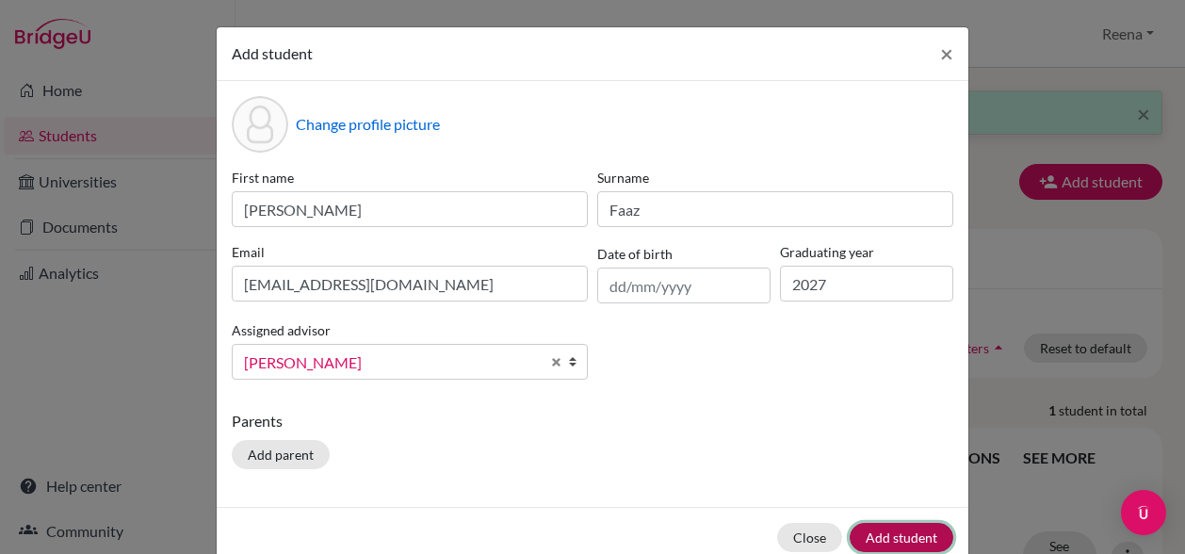
click at [896, 537] on button "Add student" at bounding box center [902, 537] width 104 height 29
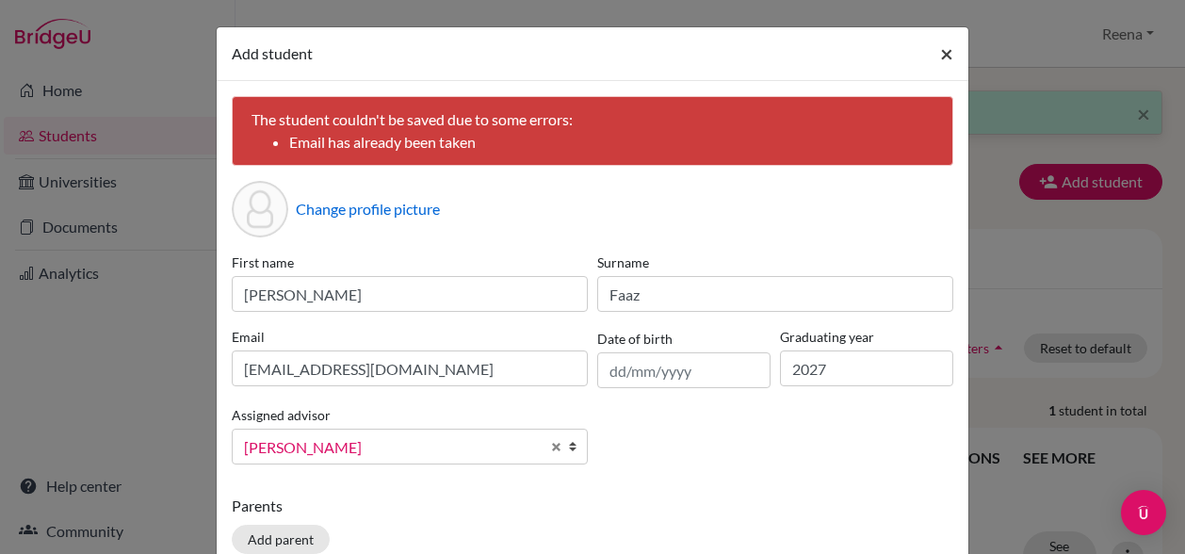
click at [946, 63] on span "×" at bounding box center [946, 53] width 13 height 27
